Goal: Task Accomplishment & Management: Complete application form

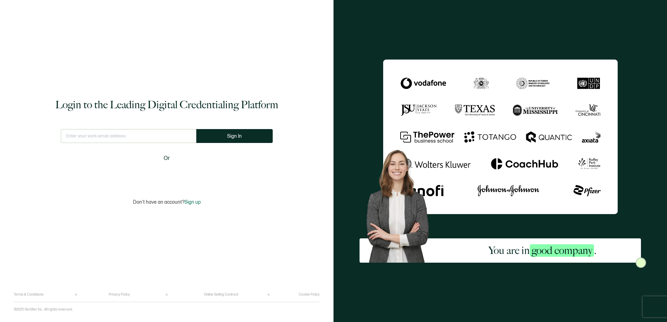
click at [109, 134] on input "text" at bounding box center [128, 136] width 135 height 14
type input "[EMAIL_ADDRESS][DOMAIN_NAME]"
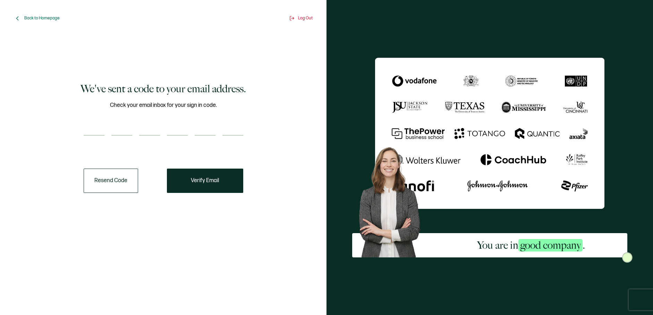
click at [93, 128] on input "number" at bounding box center [94, 129] width 21 height 14
paste input "8"
type input "8"
type input "2"
type input "3"
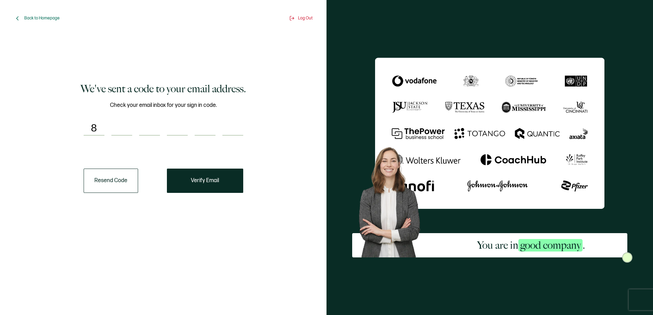
type input "8"
type input "9"
type input "6"
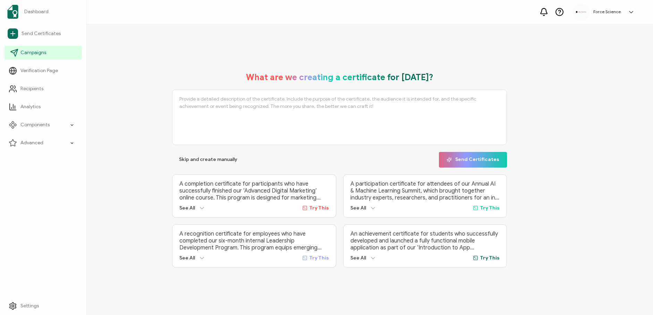
click at [34, 57] on link "Campaigns" at bounding box center [43, 53] width 77 height 14
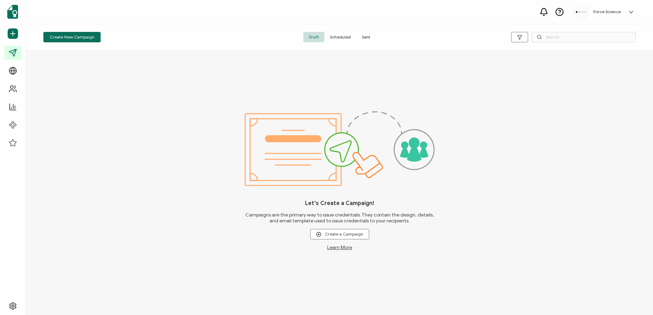
click at [368, 36] on span "Sent" at bounding box center [366, 37] width 19 height 10
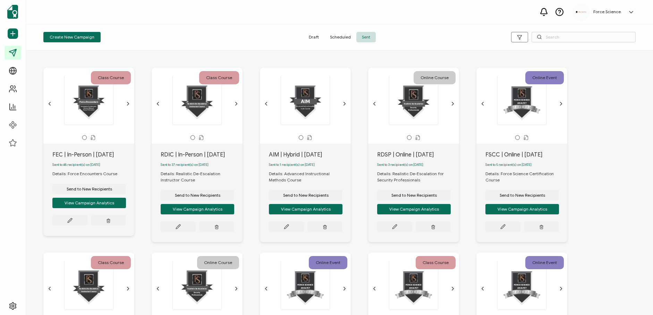
click at [205, 156] on div "RDIC | In-Person | [DATE]" at bounding box center [202, 155] width 82 height 8
copy div "RDIC | In-Person | [DATE]"
click at [207, 198] on span "Send to New Recipients" at bounding box center [197, 195] width 45 height 4
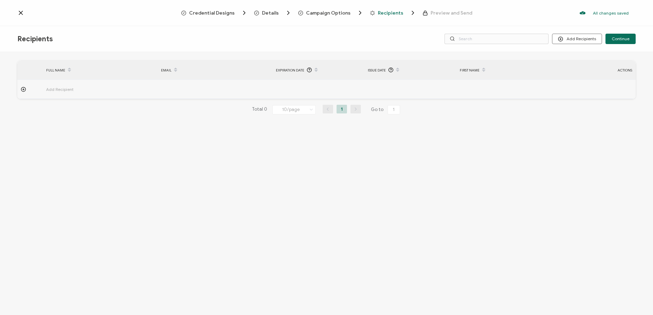
click at [331, 15] on span "Campaign Options" at bounding box center [328, 12] width 44 height 5
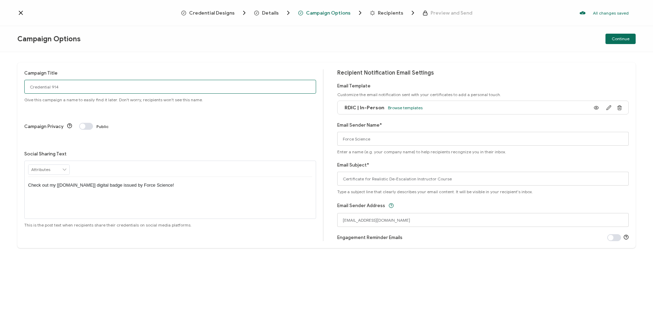
click at [84, 91] on input "Credential 914" at bounding box center [170, 87] width 292 height 14
paste input "RDIC | In-Person | [DATE]"
type input "RDIC | In-Person | [DATE]"
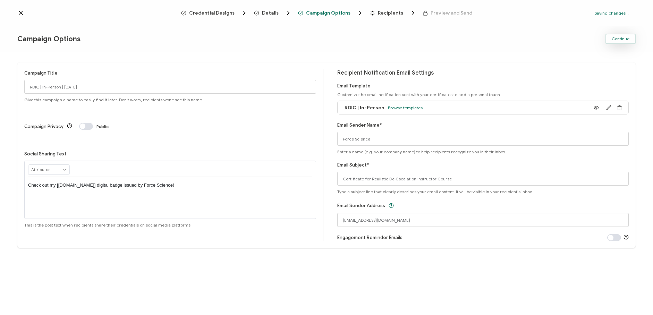
click at [611, 42] on button "Continue" at bounding box center [621, 39] width 30 height 10
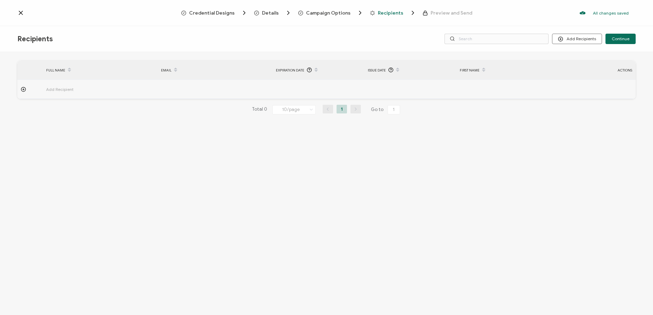
click at [24, 90] on icon at bounding box center [24, 90] width 0 height 2
click at [85, 108] on input "text" at bounding box center [77, 108] width 61 height 11
paste input "[PERSON_NAME]"
type input "[PERSON_NAME]"
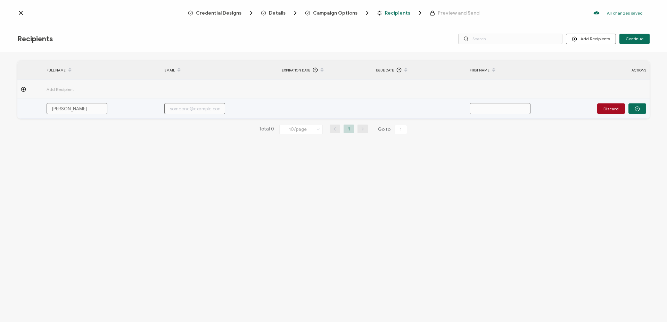
click at [51, 109] on input "[PERSON_NAME]" at bounding box center [77, 108] width 61 height 11
click at [98, 110] on input "[PERSON_NAME]" at bounding box center [77, 108] width 61 height 11
type input "[PERSON_NAME]"
paste input "[PERSON_NAME]"
type input "[PERSON_NAME]"
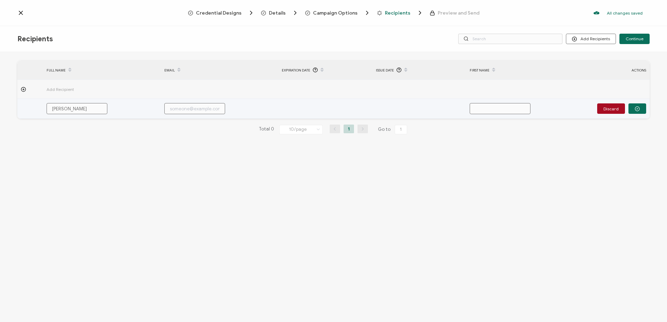
type input "[PERSON_NAME]"
click at [499, 108] on input "[PERSON_NAME]" at bounding box center [499, 108] width 61 height 11
type input "[PERSON_NAME]"
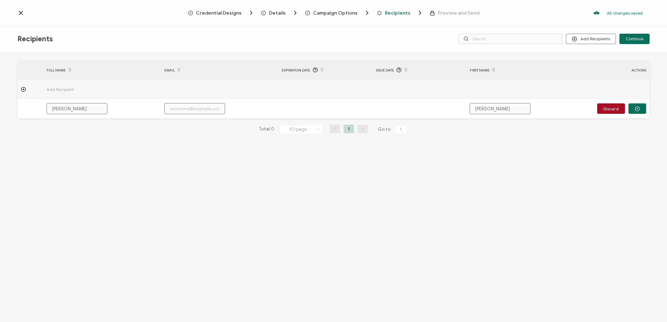
type input "[PERSON_NAME]"
click at [182, 110] on input "text" at bounding box center [194, 108] width 61 height 11
paste input "[EMAIL_ADDRESS][DOMAIN_NAME]"
type input "[EMAIL_ADDRESS][DOMAIN_NAME]"
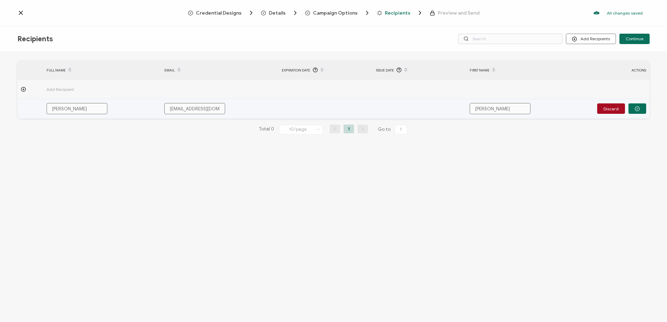
drag, startPoint x: 172, startPoint y: 108, endPoint x: 164, endPoint y: 109, distance: 8.7
click at [161, 109] on div "[EMAIL_ADDRESS][DOMAIN_NAME]" at bounding box center [204, 108] width 86 height 11
click at [168, 108] on input "[EMAIL_ADDRESS][DOMAIN_NAME]" at bounding box center [194, 108] width 61 height 11
drag, startPoint x: 210, startPoint y: 112, endPoint x: 219, endPoint y: 110, distance: 9.7
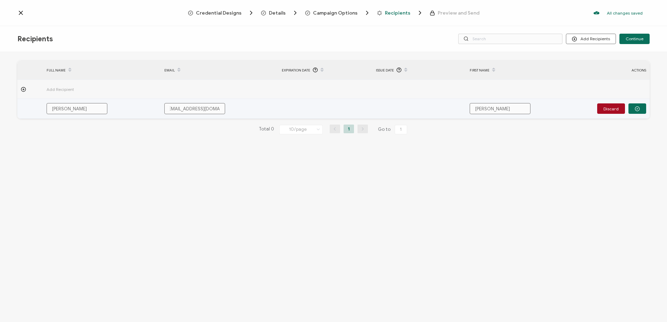
click at [219, 110] on input "[EMAIL_ADDRESS][DOMAIN_NAME]" at bounding box center [194, 108] width 61 height 11
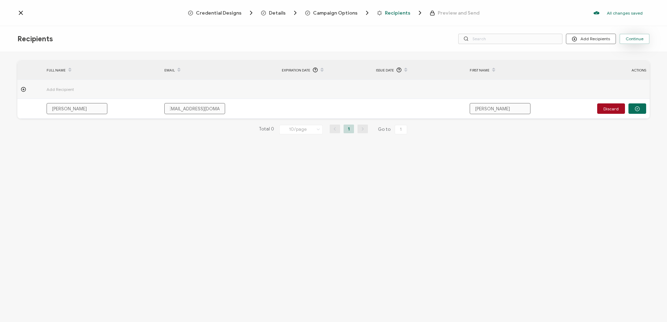
type input "[EMAIL_ADDRESS][DOMAIN_NAME]"
click at [635, 40] on span "Continue" at bounding box center [634, 39] width 18 height 4
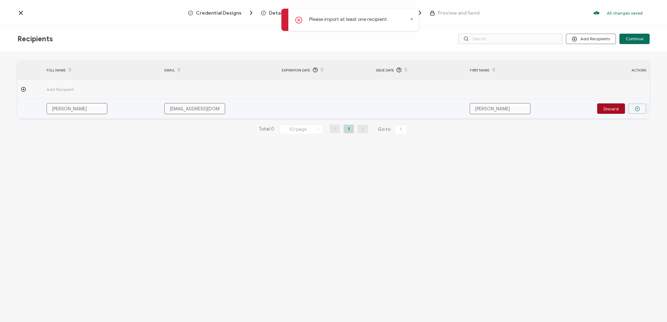
click at [631, 108] on button "button" at bounding box center [637, 108] width 18 height 10
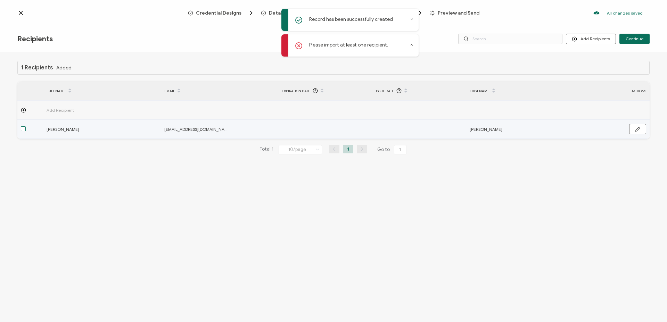
click at [23, 131] on span at bounding box center [23, 128] width 5 height 5
click at [26, 126] on input "checkbox" at bounding box center [26, 126] width 0 height 0
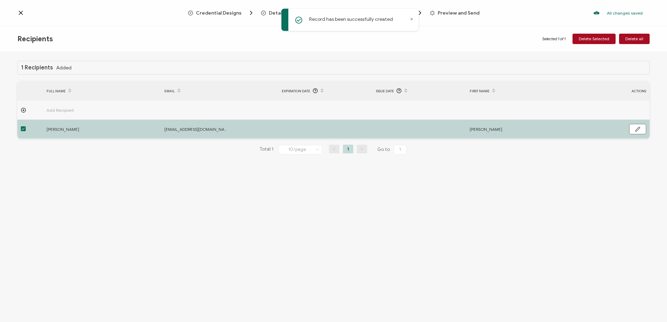
click at [489, 34] on div "Selected 1 of 1 Delete Selected Delete all" at bounding box center [544, 39] width 211 height 10
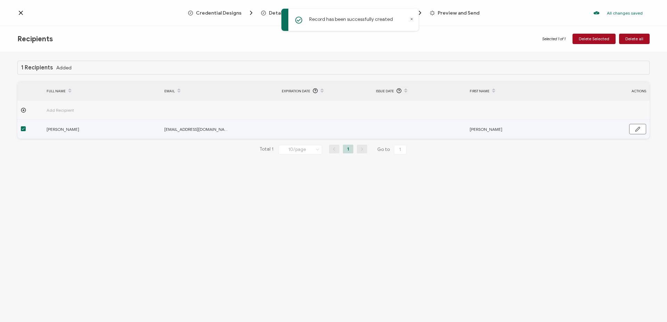
click at [20, 128] on div at bounding box center [30, 129] width 26 height 8
click at [24, 130] on span at bounding box center [23, 128] width 5 height 5
click at [26, 126] on input "checkbox" at bounding box center [26, 126] width 0 height 0
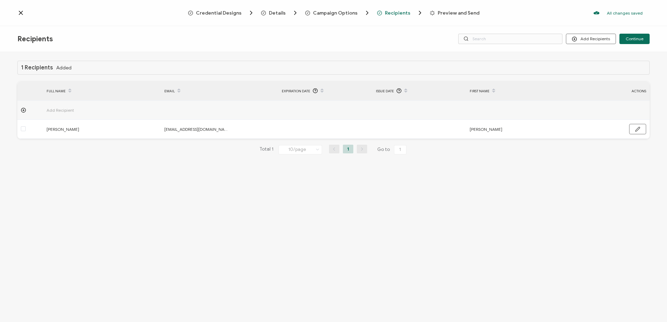
click at [397, 13] on span "Recipients" at bounding box center [397, 12] width 25 height 5
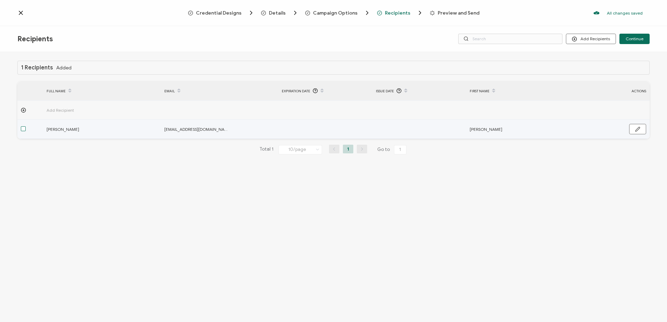
click at [25, 131] on span at bounding box center [23, 128] width 5 height 5
click at [26, 126] on input "checkbox" at bounding box center [26, 126] width 0 height 0
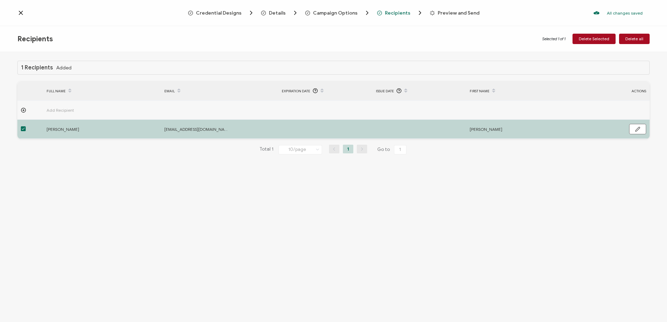
click at [392, 12] on span "Recipients" at bounding box center [397, 12] width 25 height 5
click at [442, 11] on span "Preview and Send" at bounding box center [458, 12] width 42 height 5
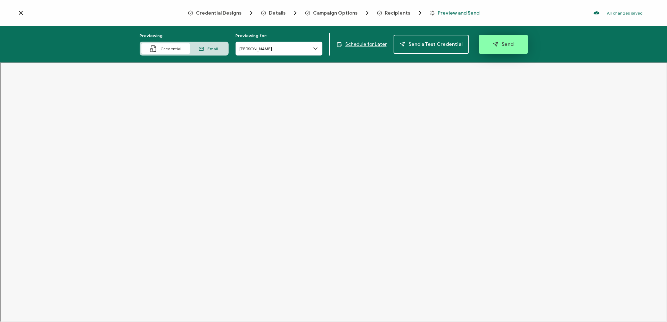
click at [509, 49] on button "Send" at bounding box center [503, 44] width 49 height 19
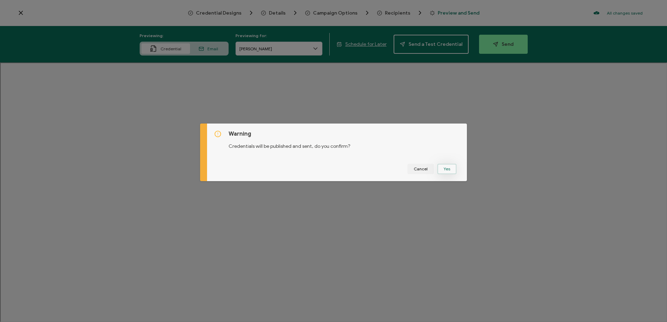
click at [447, 168] on button "Yes" at bounding box center [446, 169] width 19 height 10
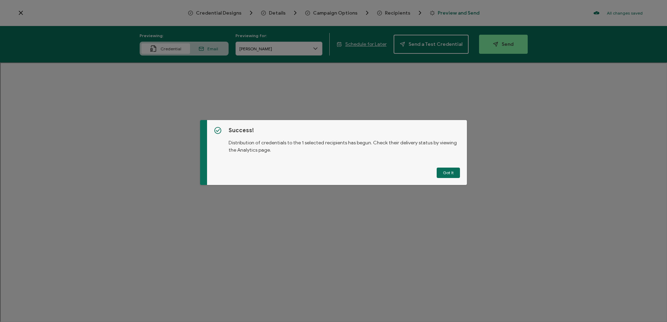
click at [446, 174] on button "Got It" at bounding box center [447, 173] width 23 height 10
